Goal: Information Seeking & Learning: Learn about a topic

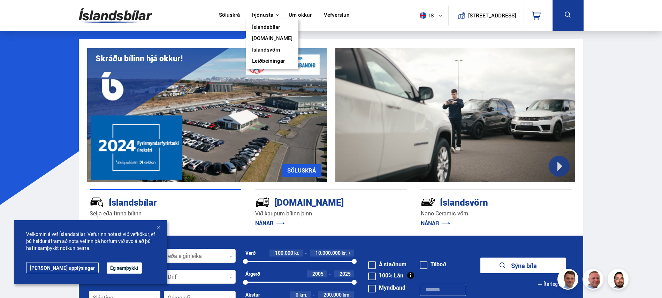
click at [254, 37] on link "[DOMAIN_NAME]" at bounding box center [272, 38] width 40 height 7
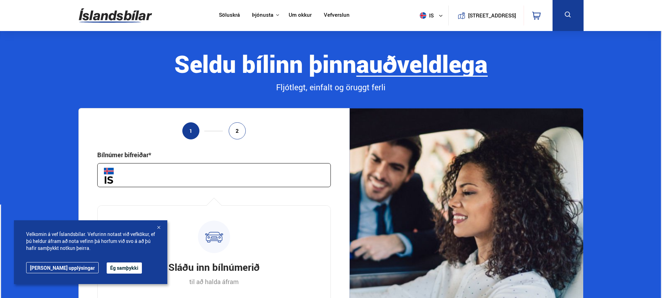
scroll to position [77, 0]
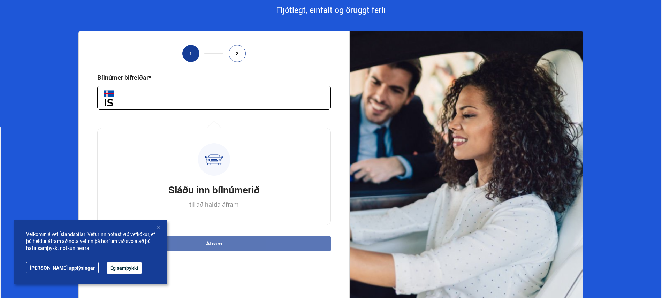
click at [255, 99] on input "text" at bounding box center [214, 98] width 234 height 24
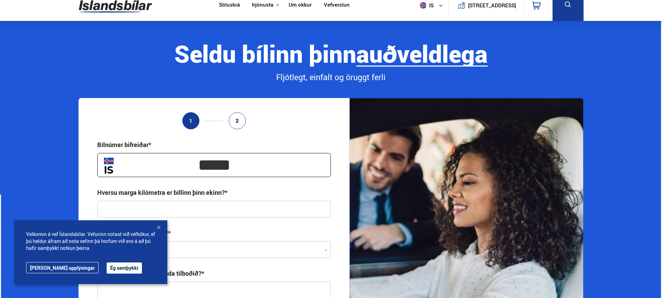
scroll to position [0, 0]
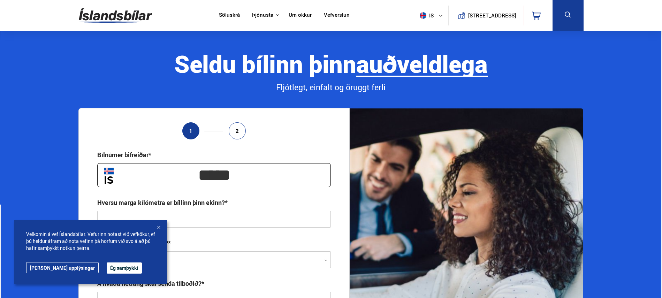
type input "*****"
click at [292, 14] on link "Um okkur" at bounding box center [300, 15] width 23 height 7
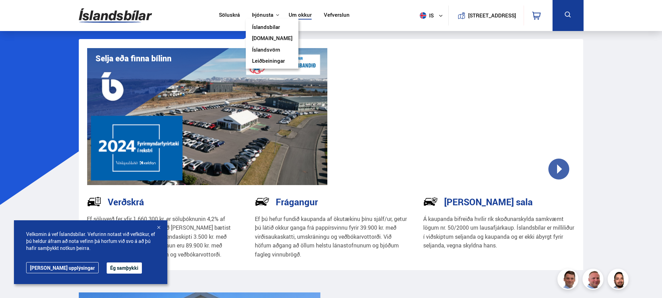
click at [259, 61] on link "Leiðbeiningar" at bounding box center [268, 61] width 33 height 7
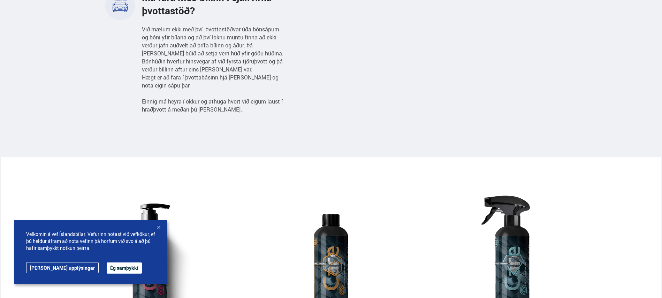
scroll to position [575, 0]
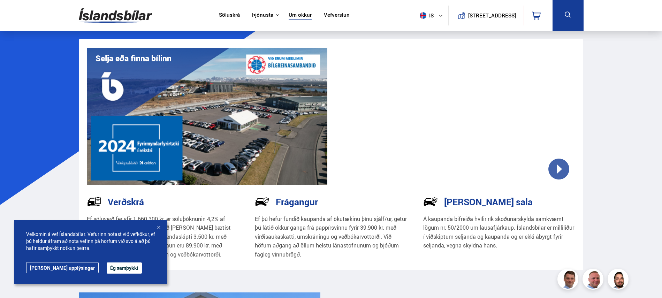
click at [326, 15] on link "Vefverslun" at bounding box center [337, 15] width 26 height 7
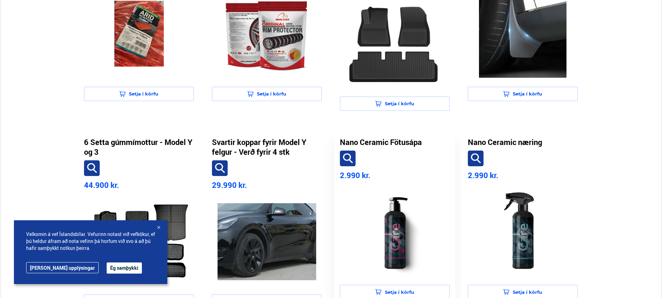
scroll to position [168, 0]
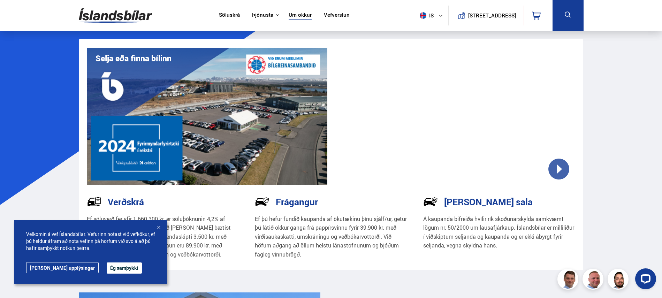
click at [223, 12] on link "Söluskrá" at bounding box center [229, 15] width 21 height 7
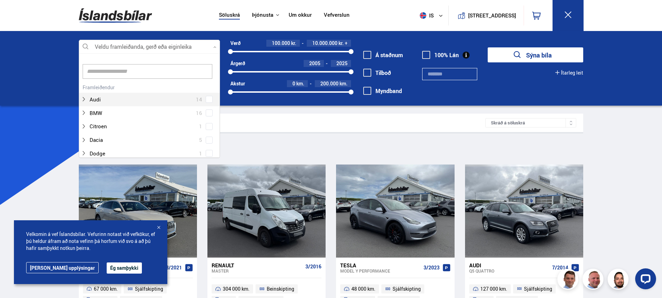
click at [186, 52] on div at bounding box center [149, 47] width 141 height 14
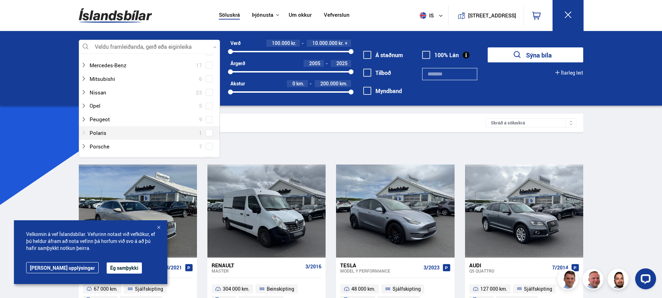
scroll to position [356, 0]
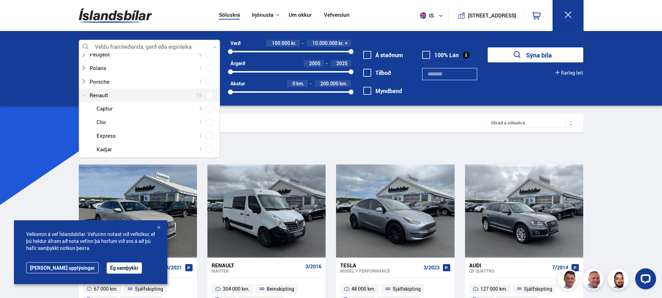
click at [87, 90] on div at bounding box center [142, 95] width 123 height 10
click at [205, 115] on div "Renault Captur 4 Renault Clio 1 Renault Express 1 Renault Kadjar 1 Renault Kang…" at bounding box center [149, 156] width 141 height 108
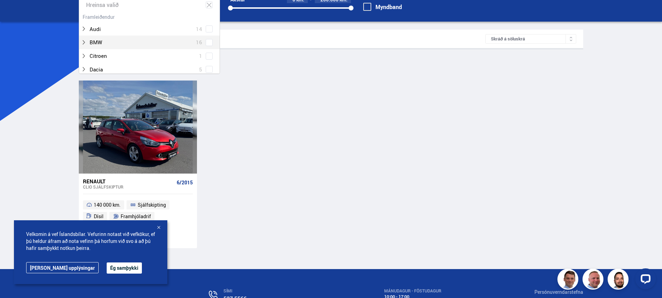
scroll to position [123, 0]
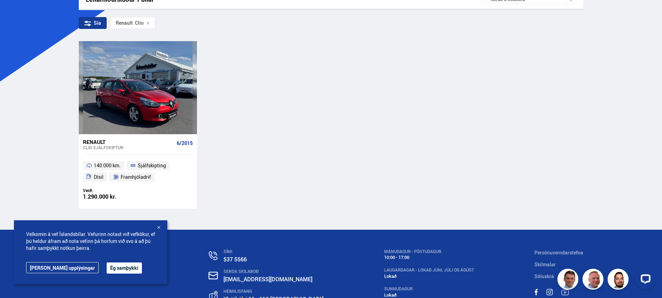
click at [95, 142] on div "Renault" at bounding box center [128, 142] width 91 height 6
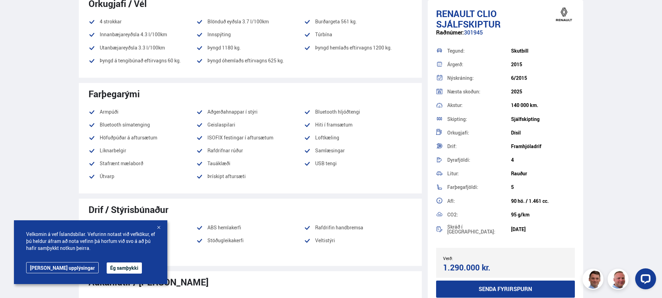
scroll to position [388, 0]
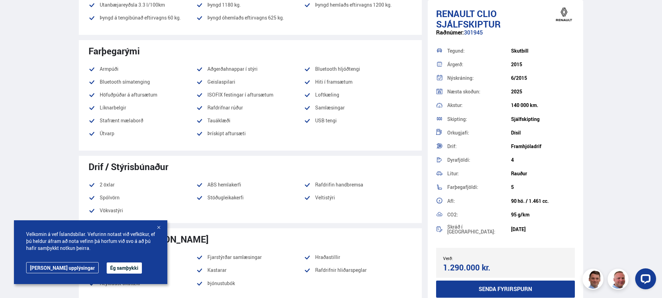
click at [110, 274] on div "Velkomin á vef Íslandsbílar. Vefurinn notast við vefkökur, ef þú [PERSON_NAME] …" at bounding box center [90, 252] width 153 height 64
click at [110, 272] on button "Ég samþykki" at bounding box center [124, 268] width 35 height 11
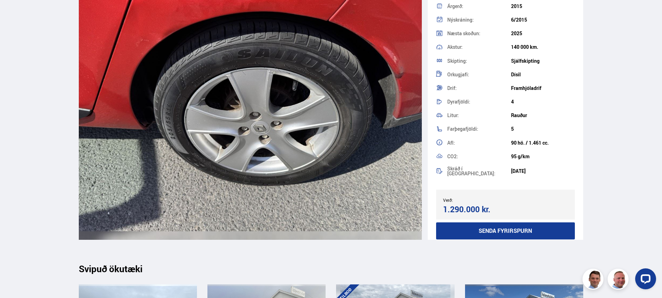
scroll to position [7219, 0]
